Goal: Task Accomplishment & Management: Manage account settings

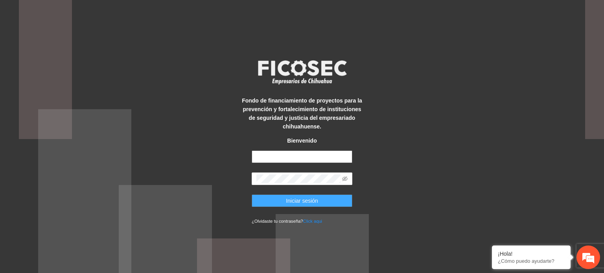
type input "**********"
click at [302, 201] on span "Iniciar sesión" at bounding box center [302, 201] width 32 height 9
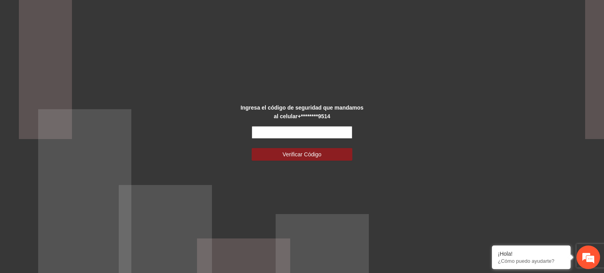
drag, startPoint x: 291, startPoint y: 133, endPoint x: 298, endPoint y: 134, distance: 7.5
click at [291, 133] on input "text" at bounding box center [302, 132] width 101 height 13
type input "******"
click at [332, 154] on button "Verificar Código" at bounding box center [302, 154] width 101 height 13
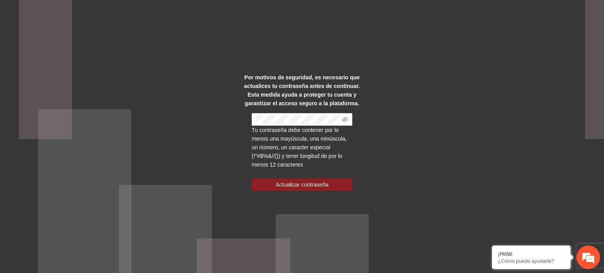
click at [380, 107] on div "Por motivos de seguridad, es necesario que actualices tu contraseña antes de co…" at bounding box center [302, 136] width 604 height 273
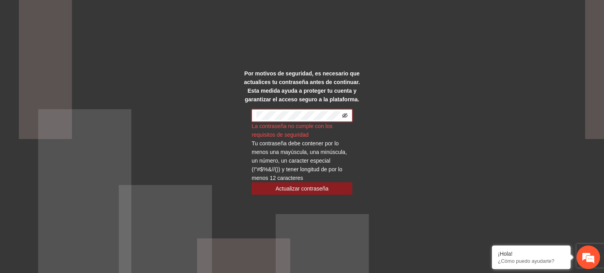
click at [343, 115] on icon "eye-invisible" at bounding box center [345, 116] width 6 height 6
click at [399, 119] on div "Por motivos de seguridad, es necesario que actualices tu contraseña antes de co…" at bounding box center [302, 136] width 604 height 273
click at [252, 119] on span at bounding box center [302, 115] width 101 height 13
click at [390, 145] on div "Por motivos de seguridad, es necesario que actualices tu contraseña antes de co…" at bounding box center [302, 136] width 604 height 273
click at [382, 101] on div "Por motivos de seguridad, es necesario que actualices tu contraseña antes de co…" at bounding box center [302, 136] width 604 height 273
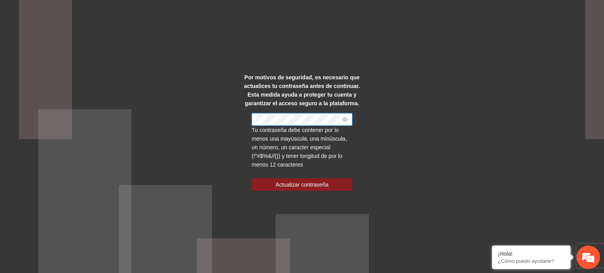
click at [253, 118] on span at bounding box center [302, 119] width 101 height 13
click at [406, 184] on div "Por motivos de seguridad, es necesario que actualices tu contraseña antes de co…" at bounding box center [302, 136] width 604 height 273
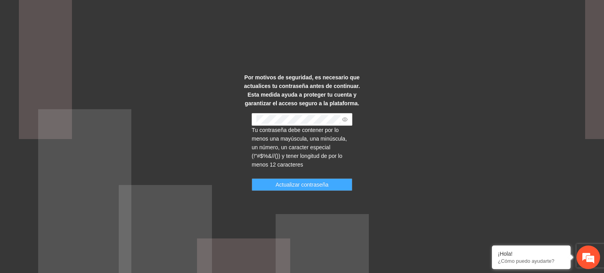
click at [300, 185] on span "Actualizar contraseña" at bounding box center [302, 184] width 53 height 9
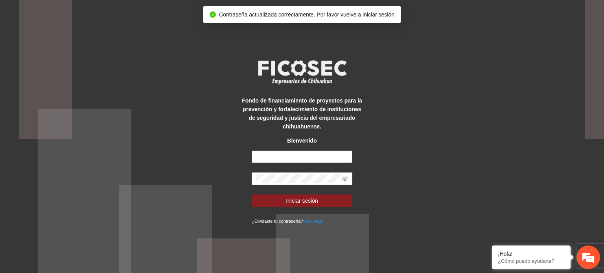
type input "**********"
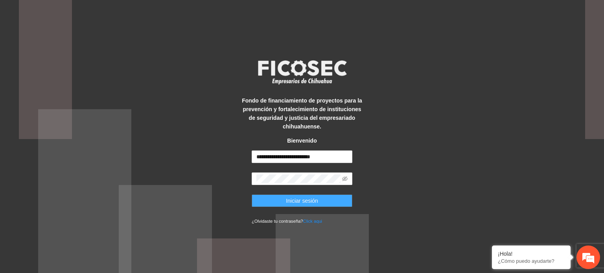
click at [313, 202] on span "Iniciar sesión" at bounding box center [302, 201] width 32 height 9
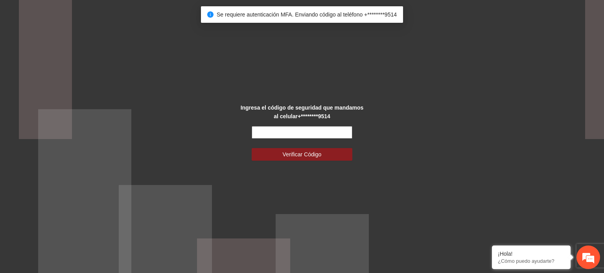
click at [330, 130] on input "text" at bounding box center [302, 132] width 101 height 13
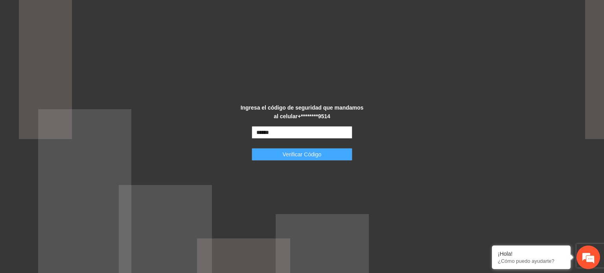
type input "******"
click at [332, 152] on button "Verificar Código" at bounding box center [302, 154] width 101 height 13
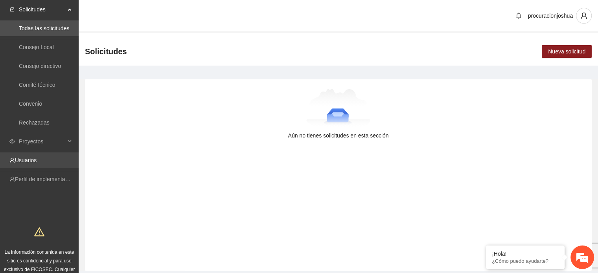
click at [30, 163] on link "Usuarios" at bounding box center [26, 160] width 22 height 6
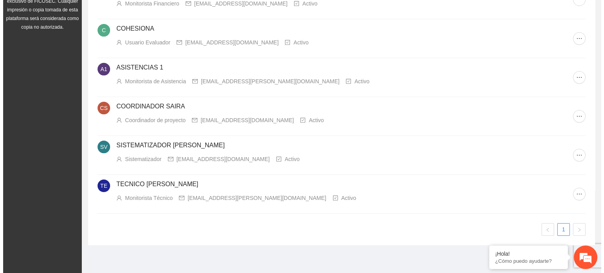
scroll to position [156, 0]
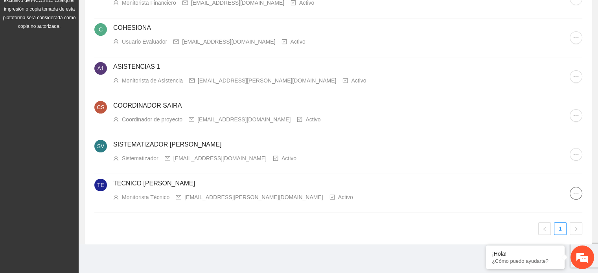
click at [575, 195] on icon "ellipsis" at bounding box center [576, 193] width 6 height 6
click at [575, 189] on button "button" at bounding box center [576, 193] width 13 height 13
click at [551, 244] on span "Eliminar cuenta" at bounding box center [552, 246] width 55 height 9
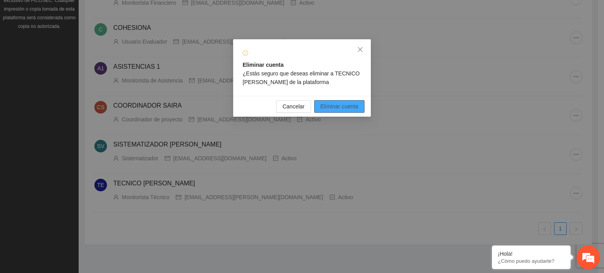
click at [351, 109] on span "Eliminar cuenta" at bounding box center [339, 106] width 38 height 9
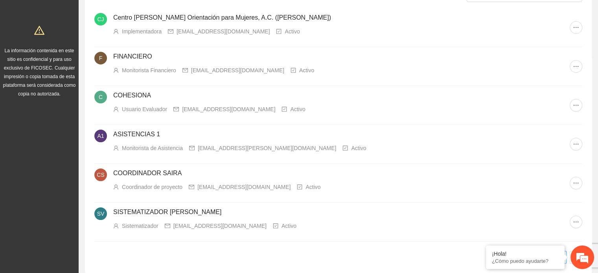
scroll to position [39, 0]
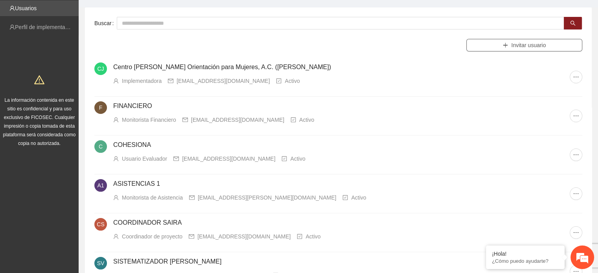
click at [519, 49] on button "Invitar usuario" at bounding box center [524, 45] width 116 height 13
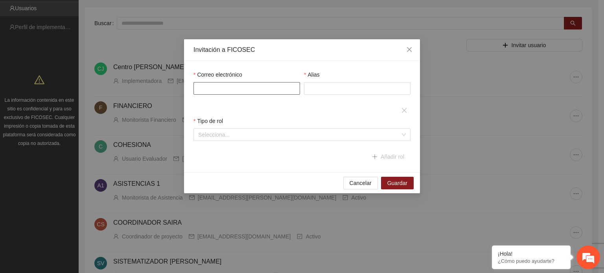
click at [272, 90] on input "Correo electrónico" at bounding box center [246, 88] width 107 height 13
type input "**********"
click at [323, 88] on input "Alias" at bounding box center [357, 88] width 107 height 13
type input "**********"
click at [255, 138] on input "search" at bounding box center [299, 135] width 202 height 12
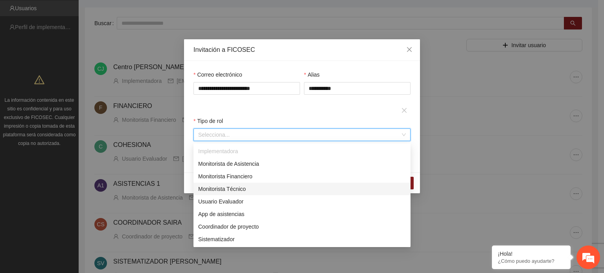
click at [245, 187] on div "Monitorista Técnico" at bounding box center [302, 189] width 208 height 9
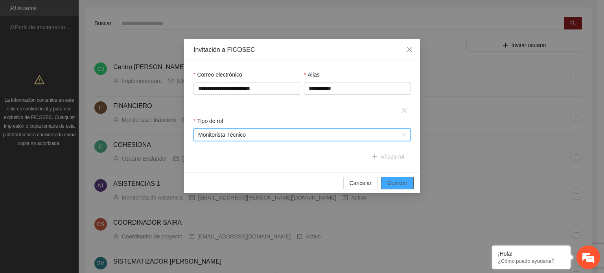
click at [402, 184] on span "Guardar" at bounding box center [397, 183] width 20 height 9
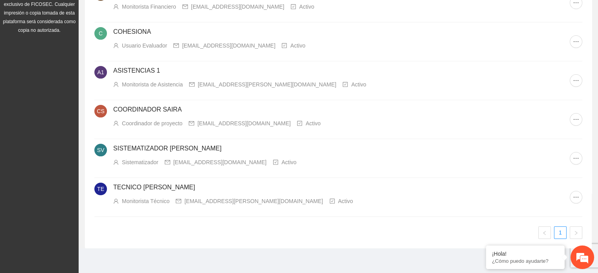
scroll to position [156, 0]
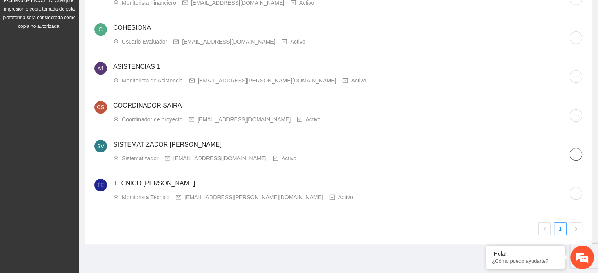
click at [575, 154] on icon "ellipsis" at bounding box center [575, 154] width 5 height 1
click at [397, 151] on div "SISTEMATIZADOR VICKY Sistematizador chiquisfeliz.07@gmail.com Activo" at bounding box center [341, 151] width 456 height 23
click at [575, 115] on icon "ellipsis" at bounding box center [576, 115] width 6 height 6
